Goal: Navigation & Orientation: Find specific page/section

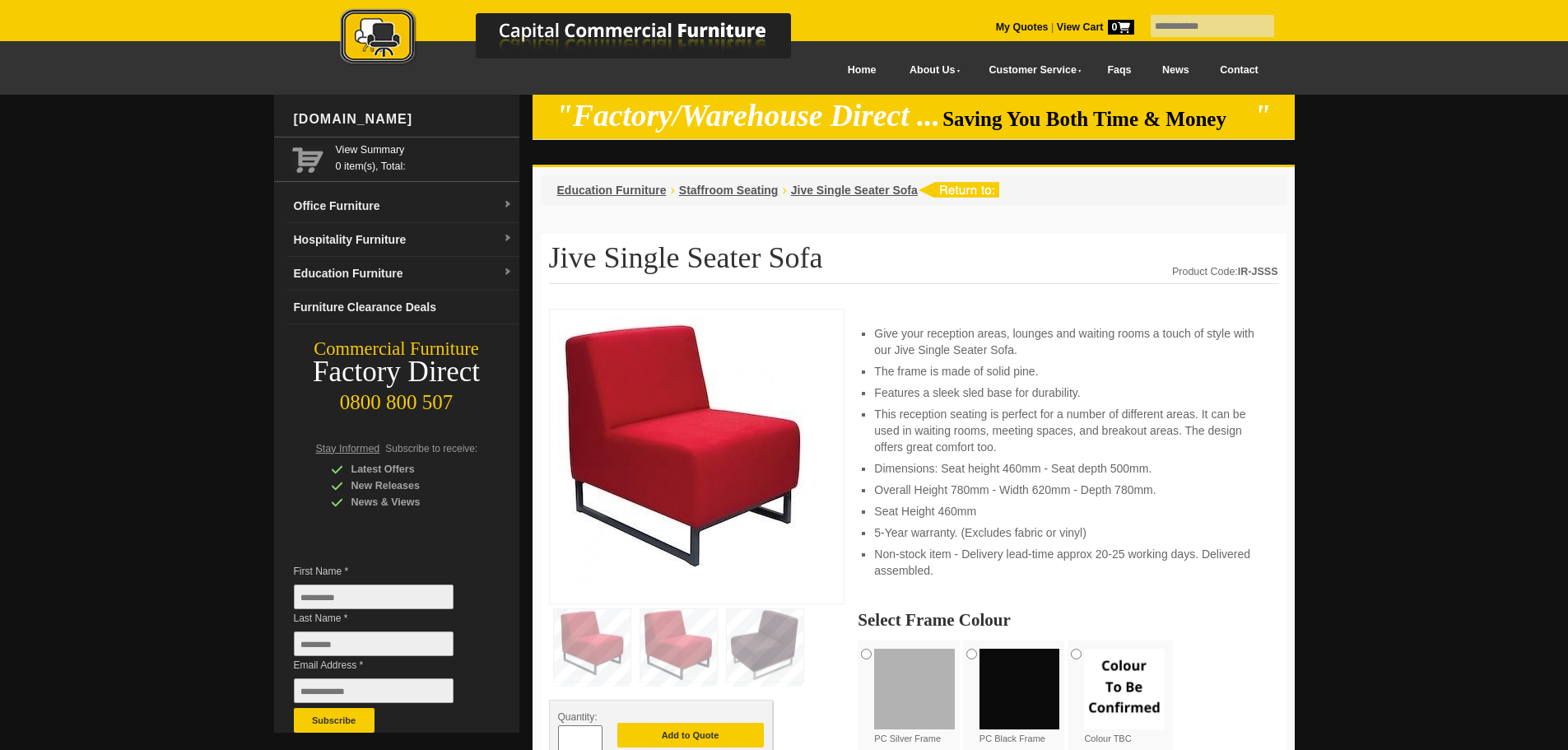
click at [885, 191] on span "Jive Single Seater Sofa" at bounding box center [854, 190] width 127 height 13
click at [734, 193] on span "Staffroom Seating" at bounding box center [728, 190] width 99 height 13
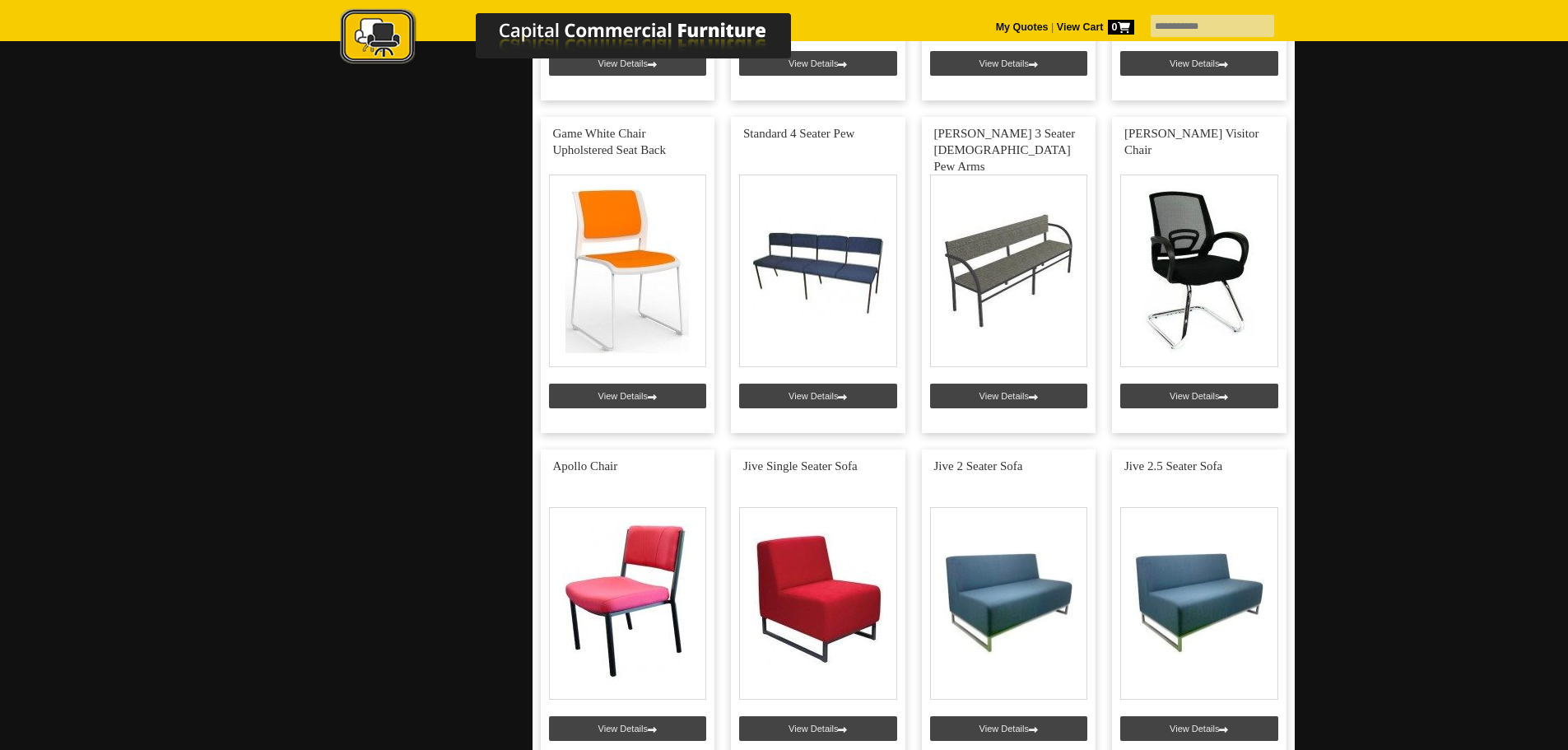
scroll to position [1844, 0]
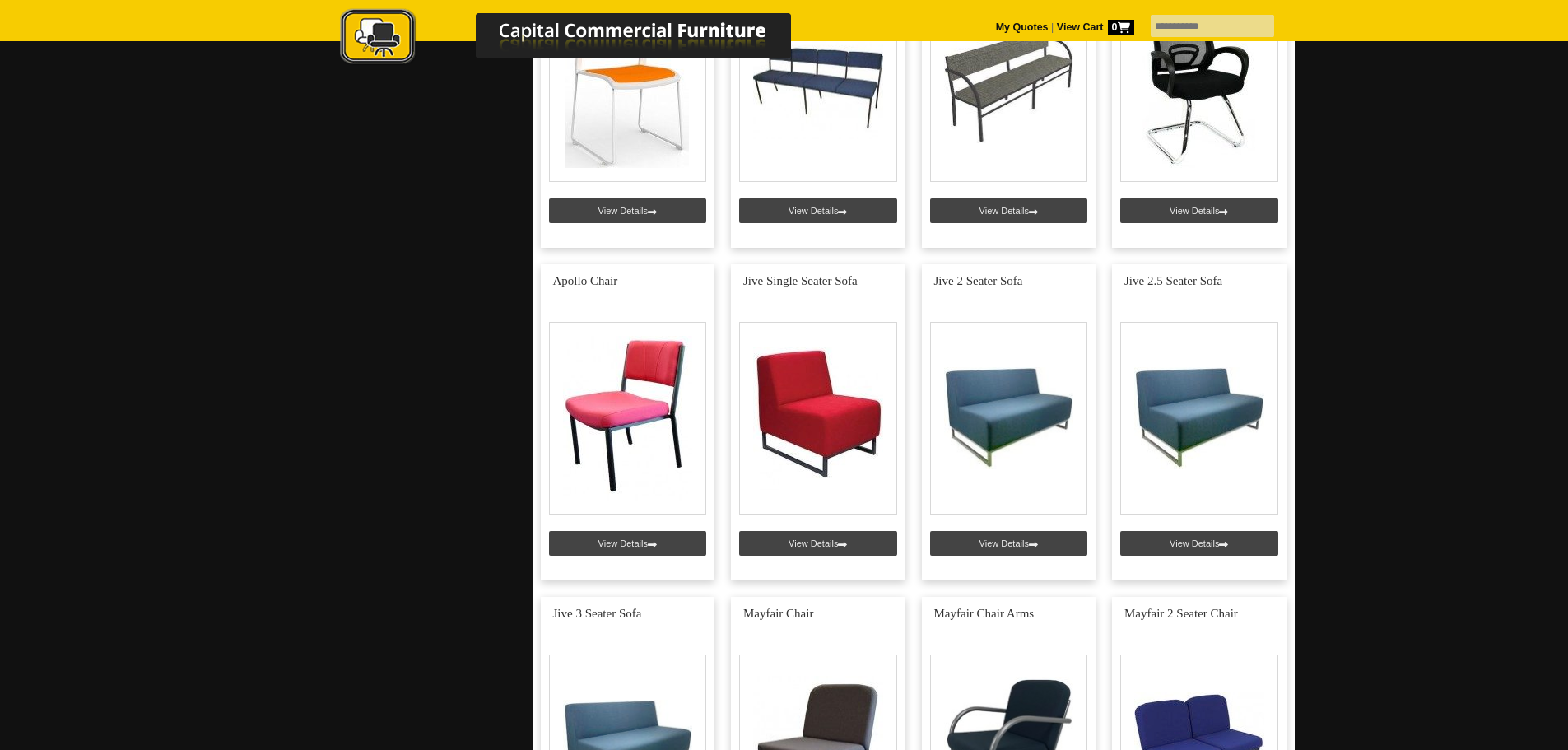
click at [1567, 386] on html "My Quotes | View Cart 0 Menu Home About Us Testimonials Customer Service Delive…" at bounding box center [784, 541] width 1568 height 4771
